Goal: Task Accomplishment & Management: Complete application form

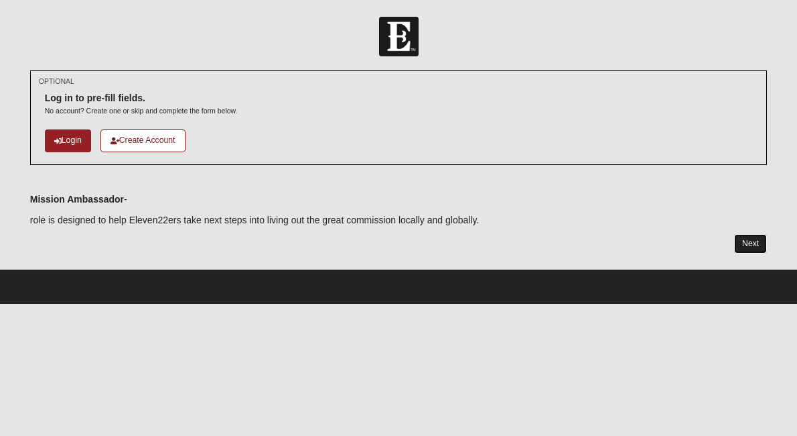
click at [751, 241] on link "Next" at bounding box center [750, 243] width 33 height 19
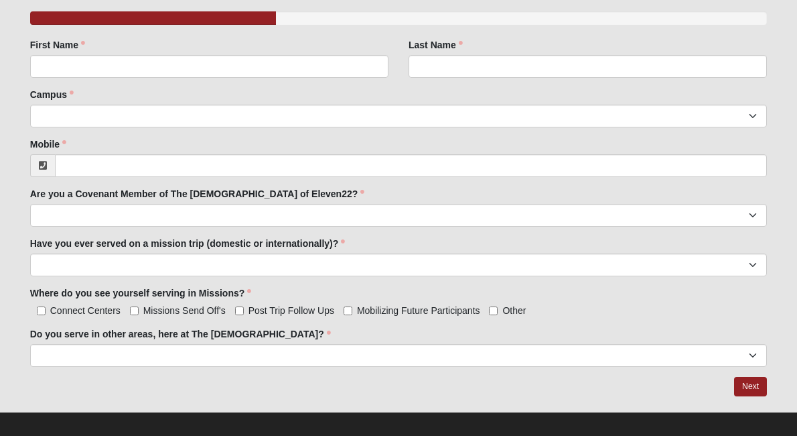
scroll to position [237, 0]
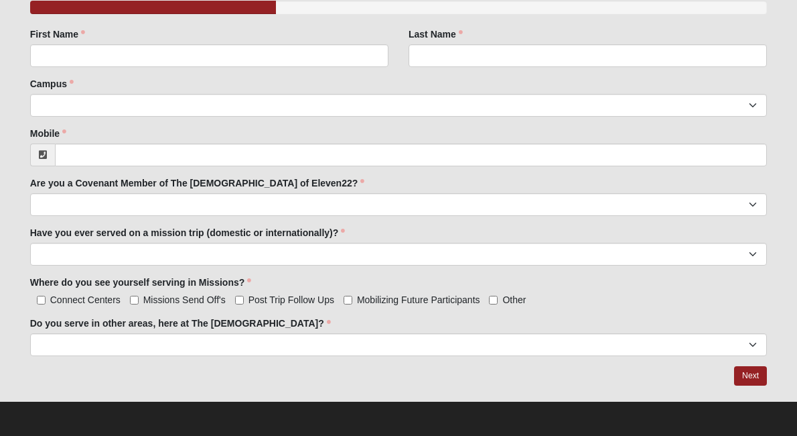
click at [389, 182] on div "Are you a Covenant Member of The [DEMOGRAPHIC_DATA] of Eleven22? yes no Are you…" at bounding box center [399, 196] width 738 height 40
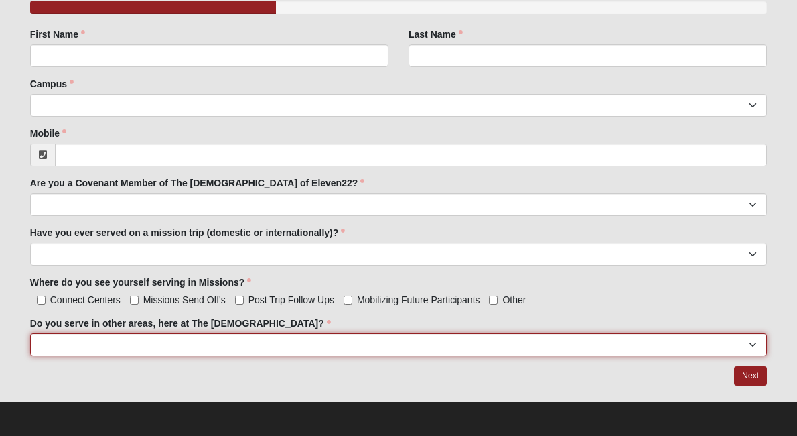
click at [334, 344] on select "yes no" at bounding box center [399, 344] width 738 height 23
click at [30, 333] on select "yes no" at bounding box center [399, 344] width 738 height 23
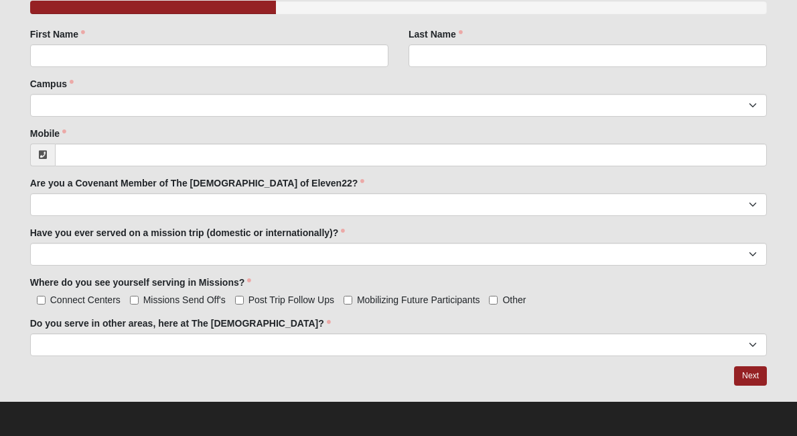
click at [371, 70] on div "First Name First Name is required." at bounding box center [209, 52] width 379 height 50
click at [317, 91] on div "Campus [GEOGRAPHIC_DATA] [GEOGRAPHIC_DATA] (Coming Soon) Eleven22 Online [PERSO…" at bounding box center [399, 97] width 738 height 40
click at [335, 79] on div "Campus [GEOGRAPHIC_DATA] [GEOGRAPHIC_DATA] (Coming Soon) Eleven22 Online [PERSO…" at bounding box center [399, 97] width 738 height 40
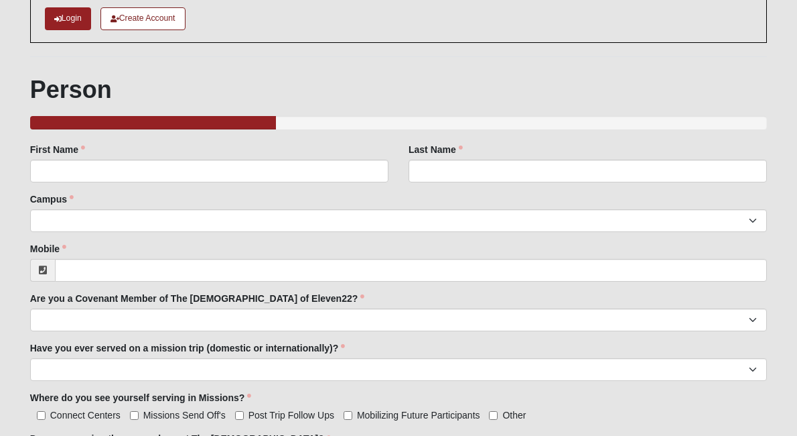
scroll to position [0, 0]
